Goal: Information Seeking & Learning: Find specific page/section

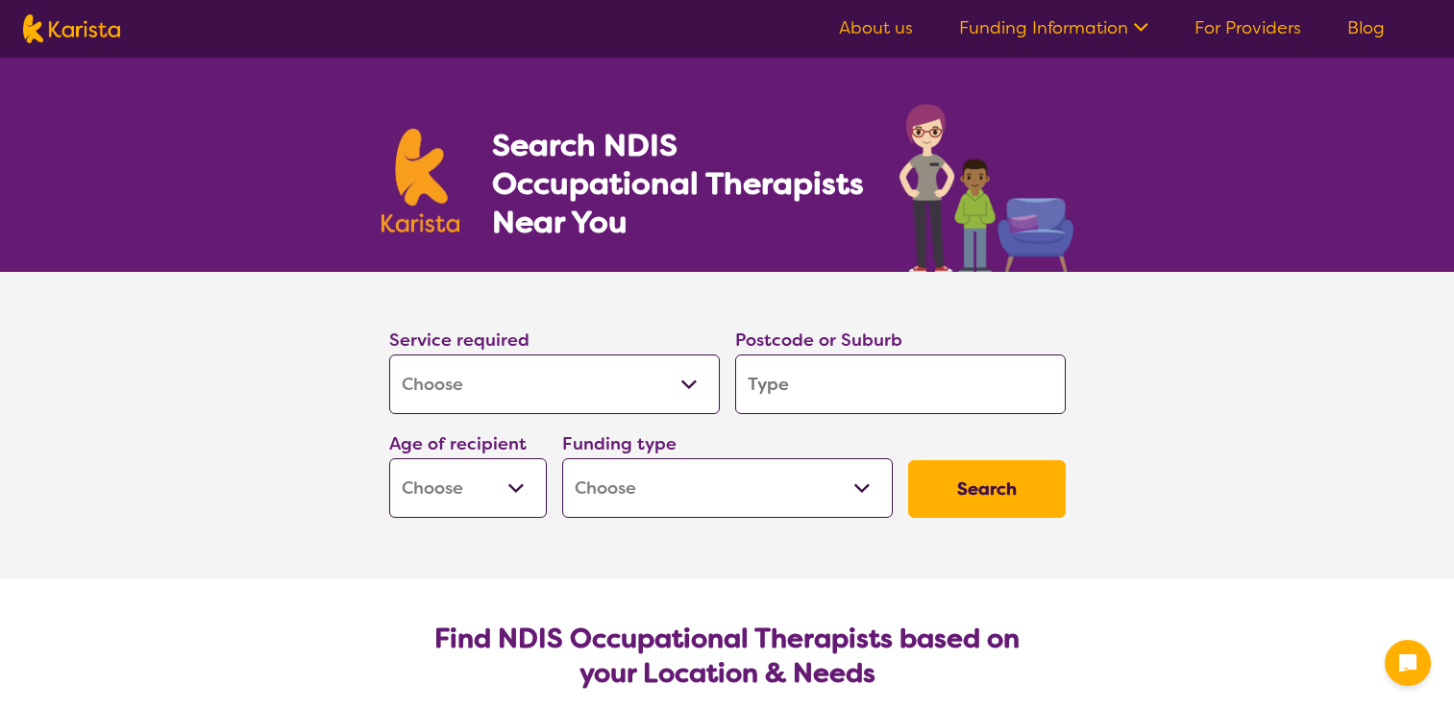
select select "[MEDICAL_DATA]"
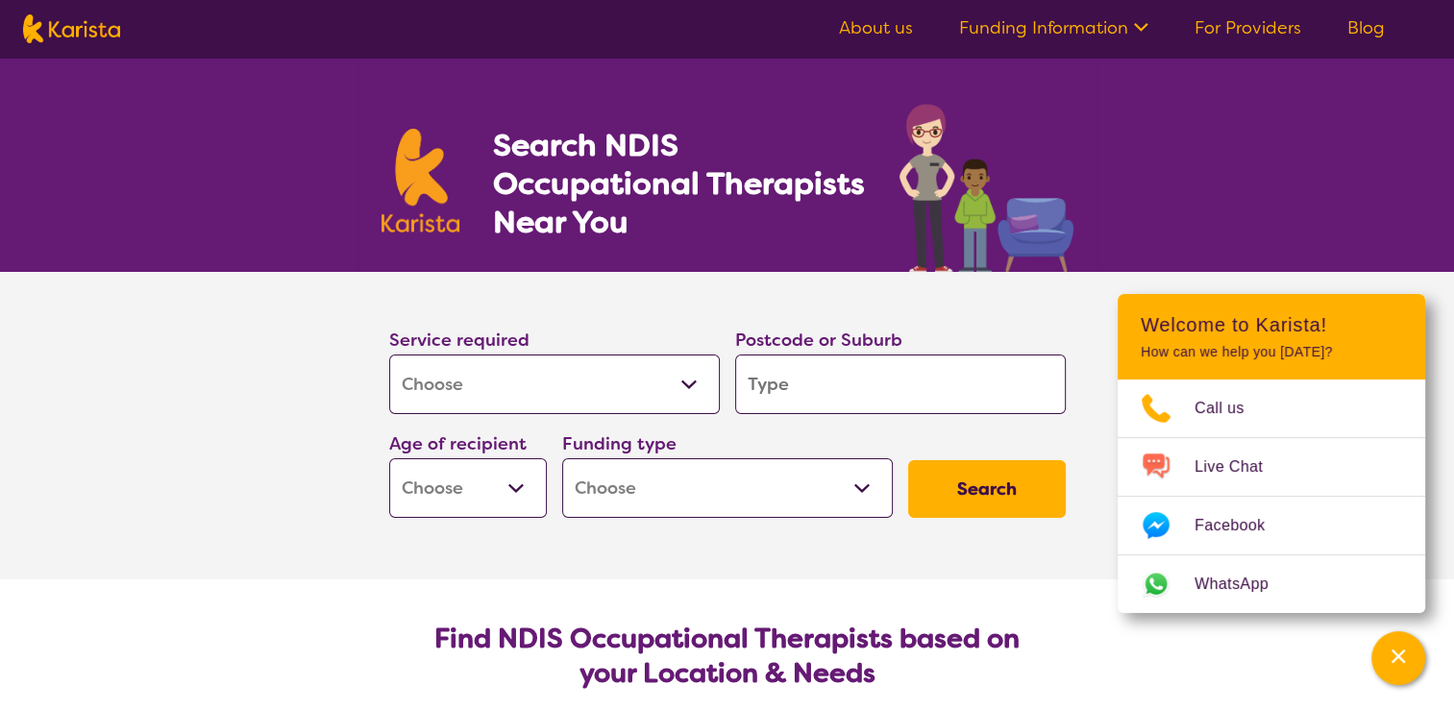
click at [389, 355] on select "Allied Health Assistant Assessment ([MEDICAL_DATA] or [MEDICAL_DATA]) Behaviour…" at bounding box center [554, 385] width 331 height 60
click at [817, 381] on input "search" at bounding box center [900, 385] width 331 height 60
type input "6"
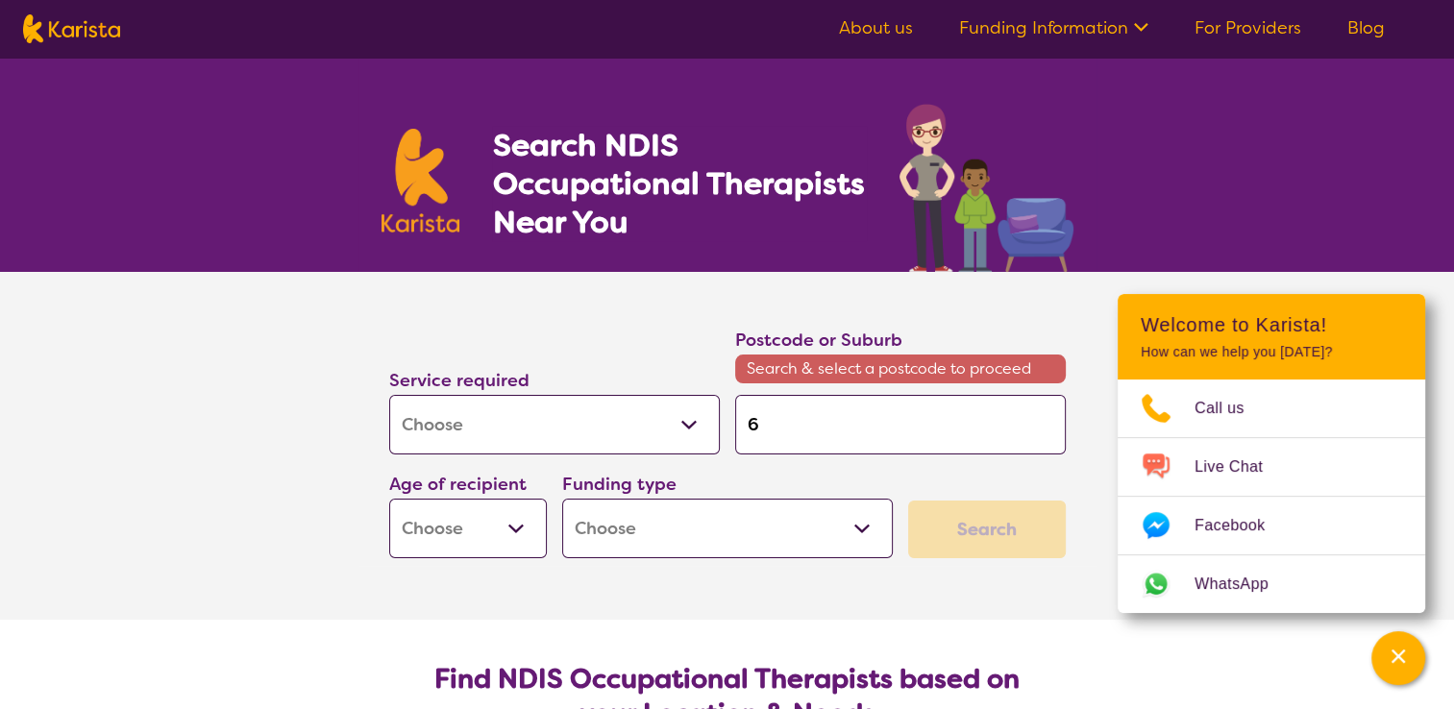
type input "64"
type input "643"
type input "6430"
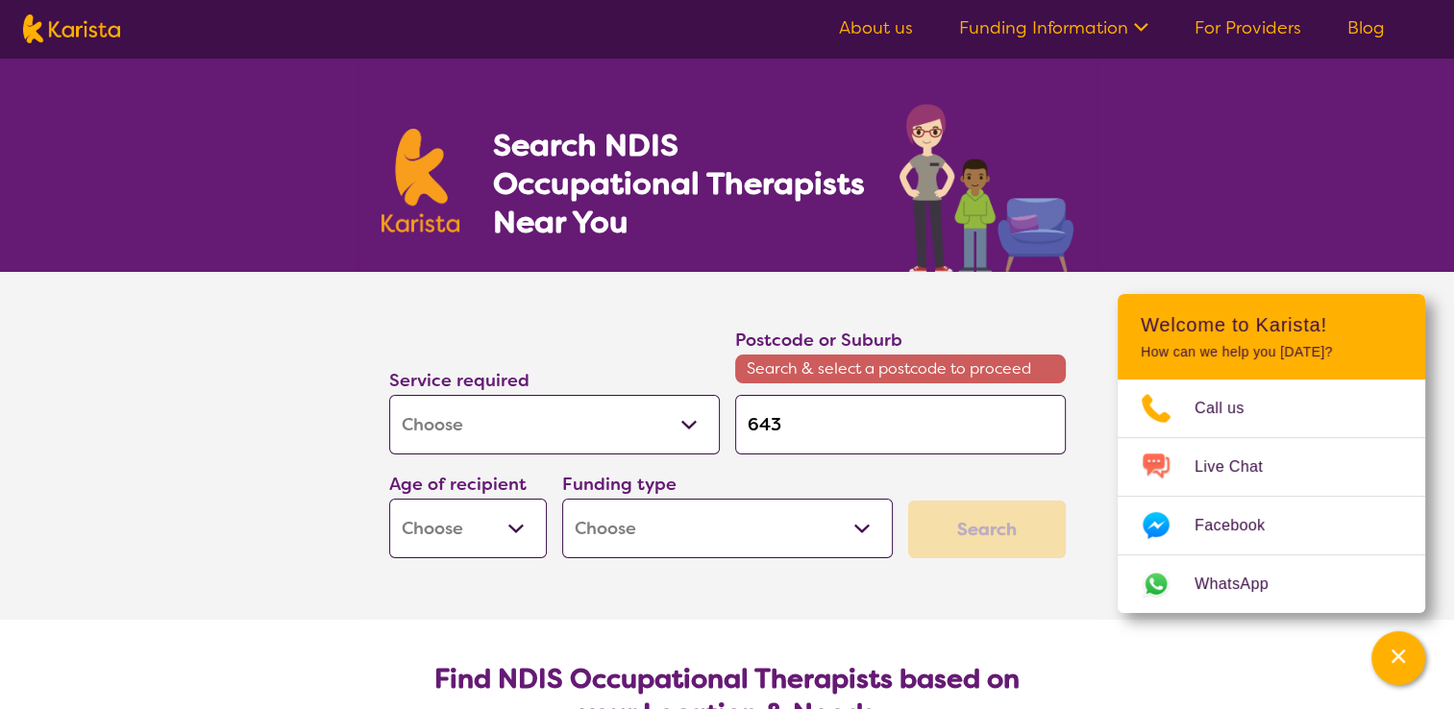
type input "6430"
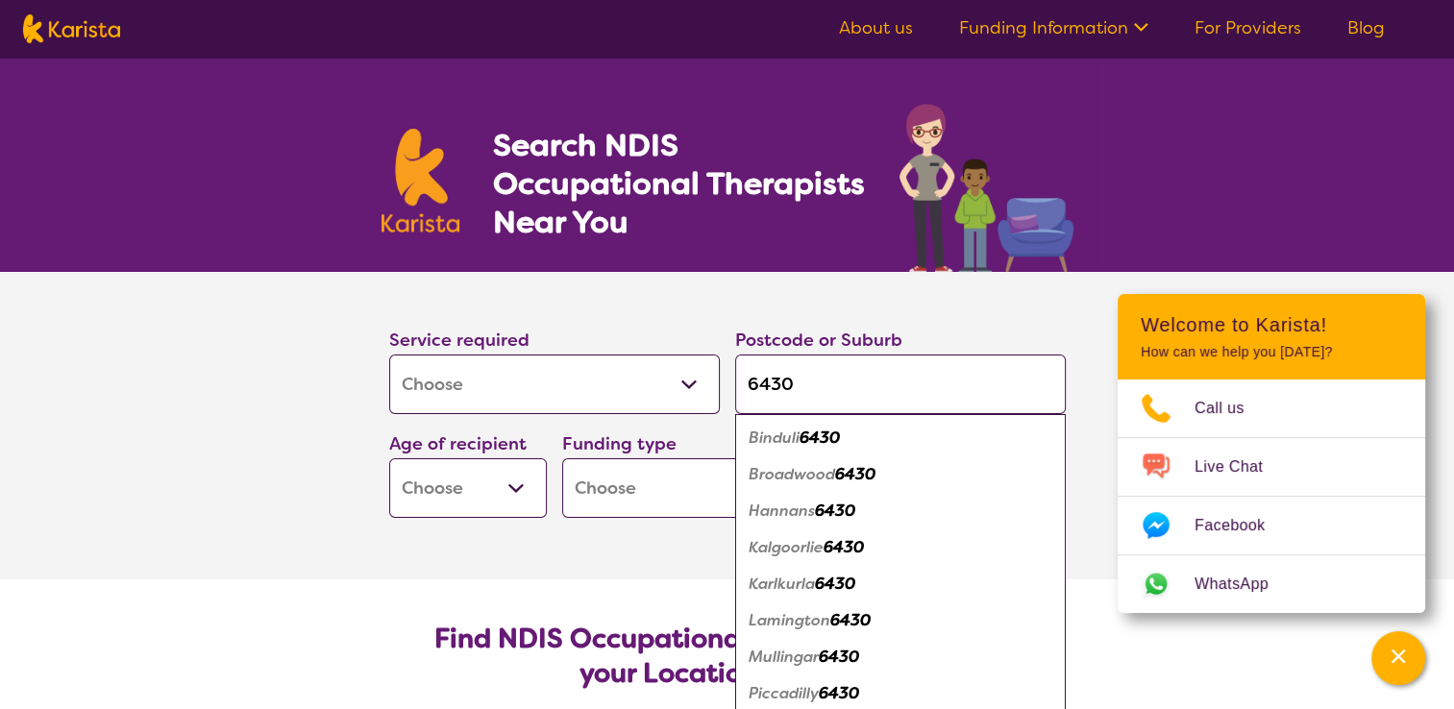
type input "6430"
click at [526, 490] on select "Early Childhood - 0 to 9 Child - 10 to 11 Adolescent - 12 to 17 Adult - 18 to 6…" at bounding box center [468, 488] width 158 height 60
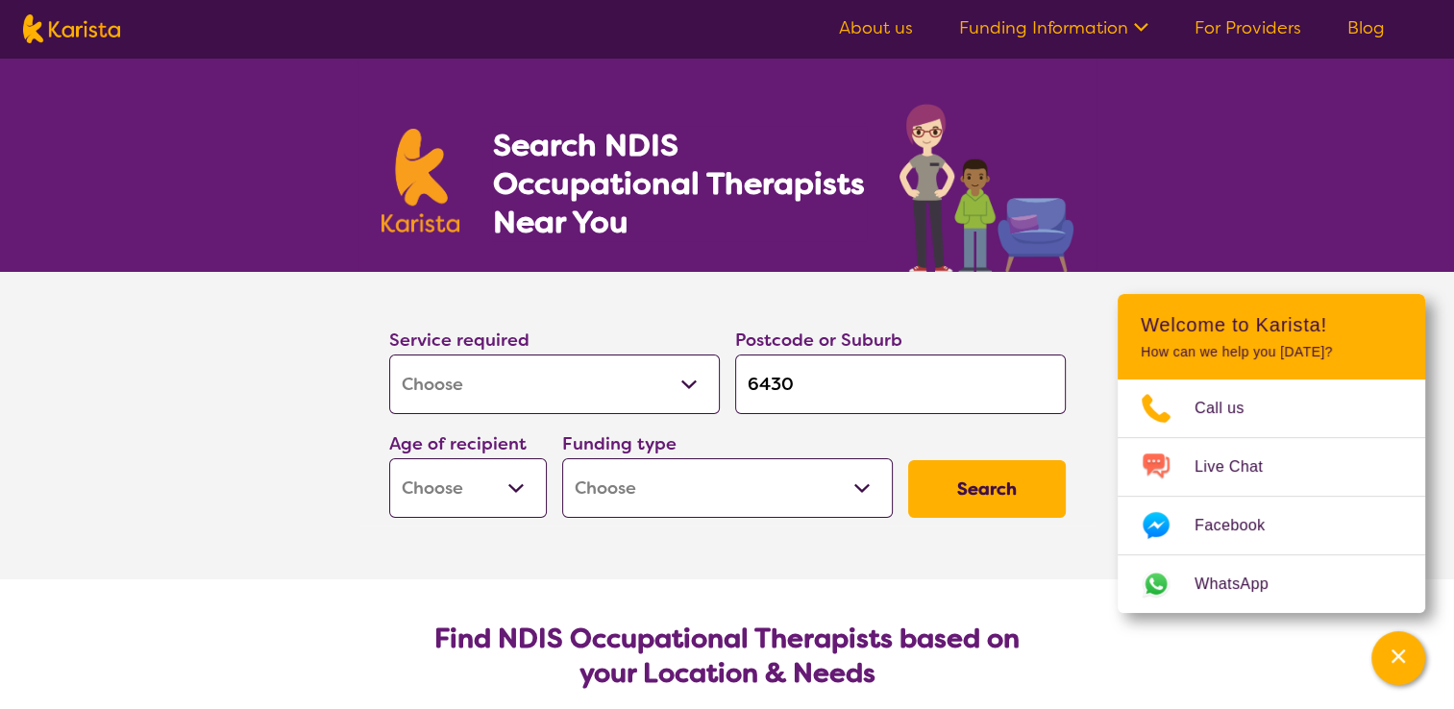
select select "AD"
click at [389, 458] on select "Early Childhood - 0 to 9 Child - 10 to 11 Adolescent - 12 to 17 Adult - 18 to 6…" at bounding box center [468, 488] width 158 height 60
select select "AD"
click at [823, 495] on select "Home Care Package (HCP) National Disability Insurance Scheme (NDIS) I don't know" at bounding box center [727, 488] width 331 height 60
select select "i-don-t-know"
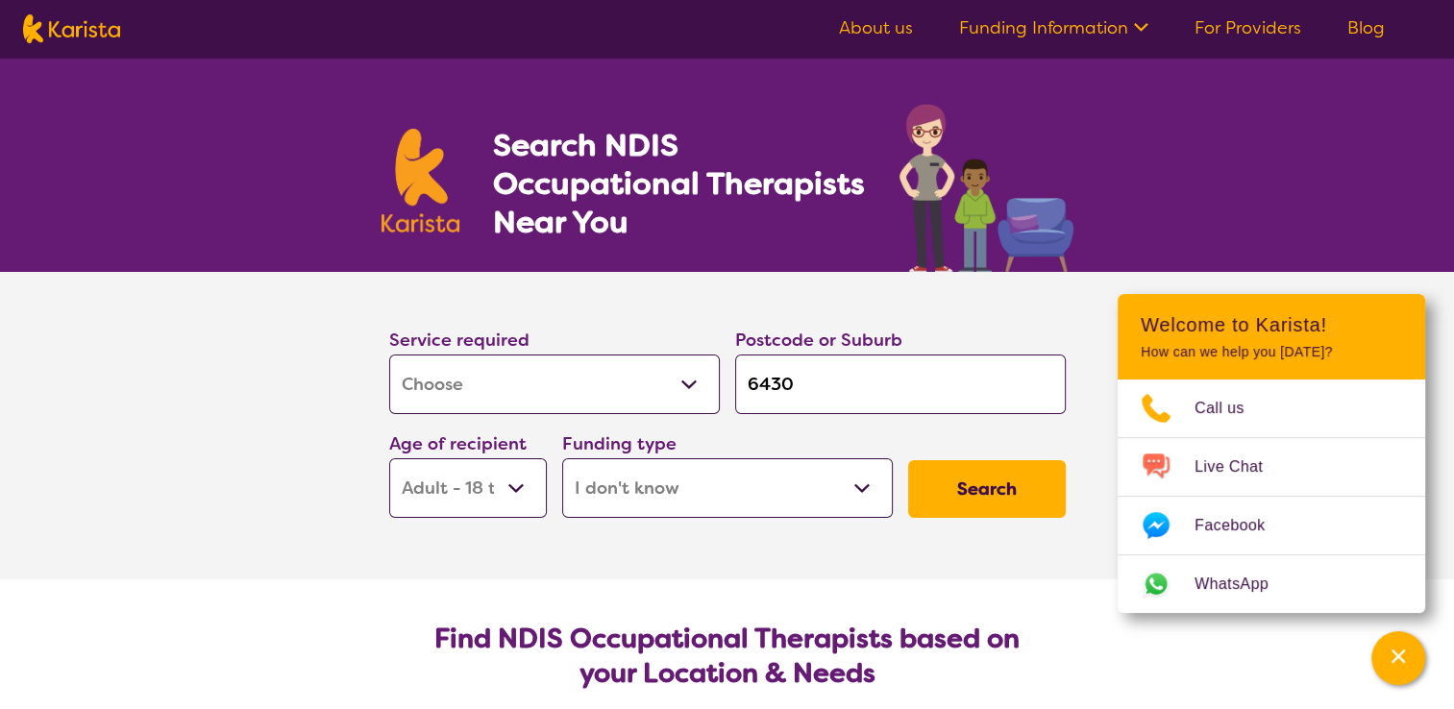
click at [562, 458] on select "Home Care Package (HCP) National Disability Insurance Scheme (NDIS) I don't know" at bounding box center [727, 488] width 331 height 60
select select "i-don-t-know"
click at [1024, 488] on button "Search" at bounding box center [987, 489] width 158 height 58
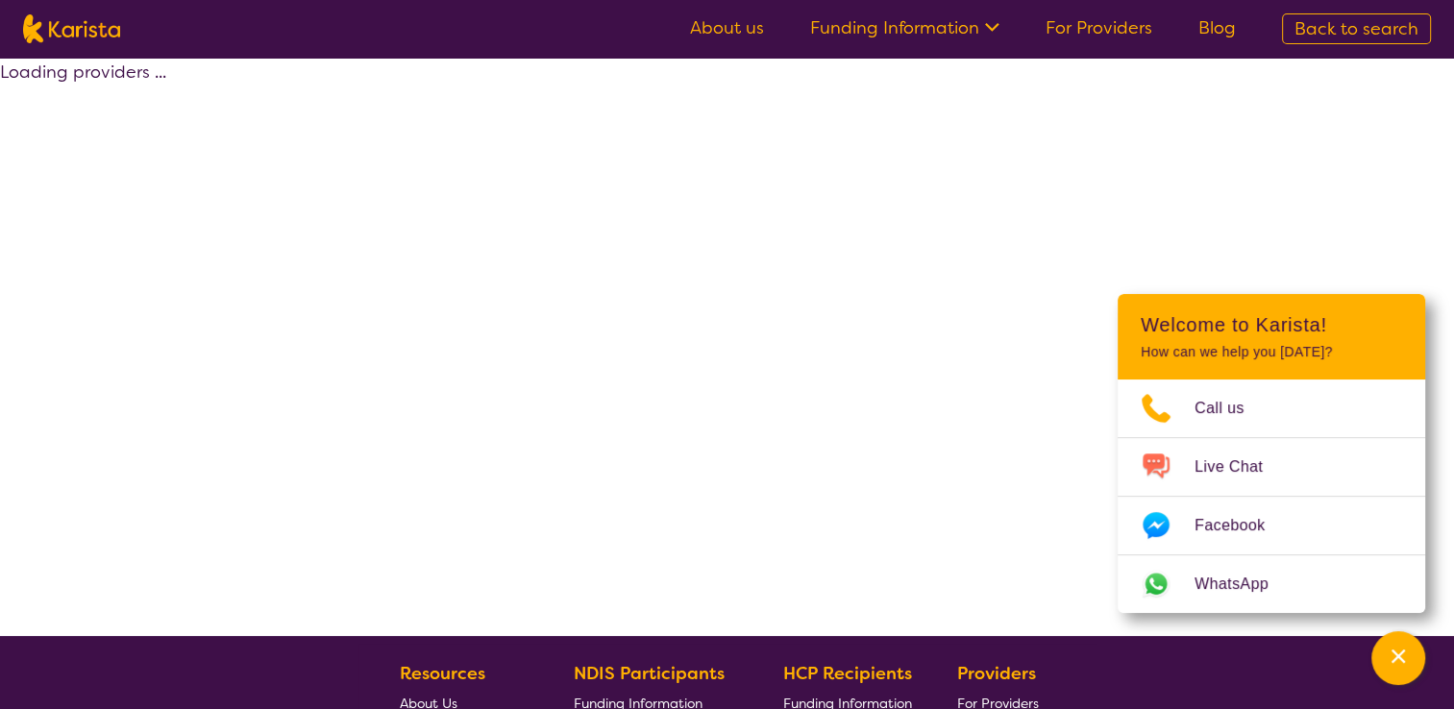
select select "[MEDICAL_DATA]"
select select "AD"
